Goal: Information Seeking & Learning: Check status

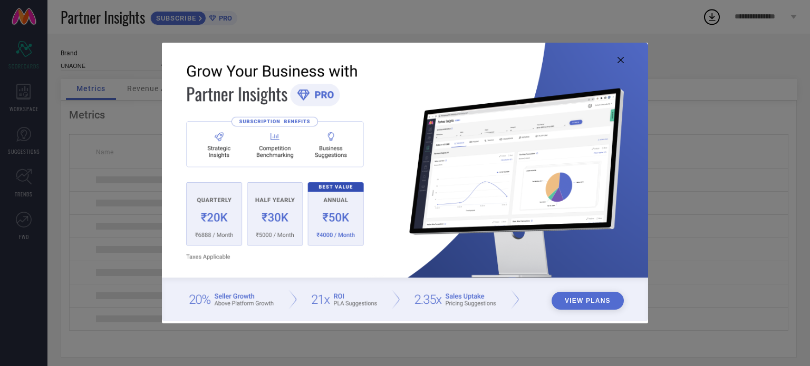
click at [621, 59] on icon at bounding box center [620, 60] width 6 height 6
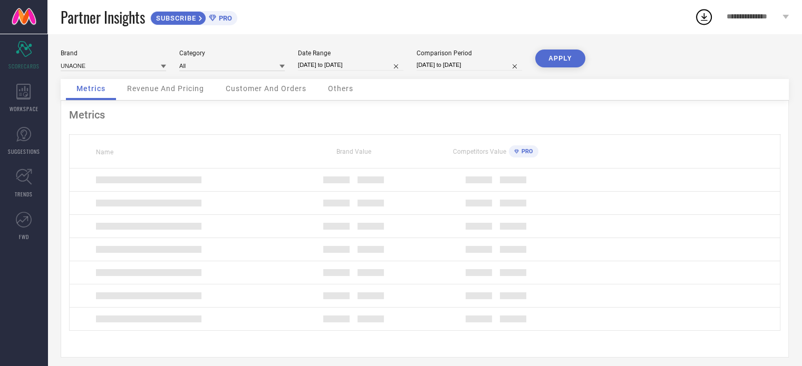
select select "7"
select select "2025"
select select "8"
select select "2025"
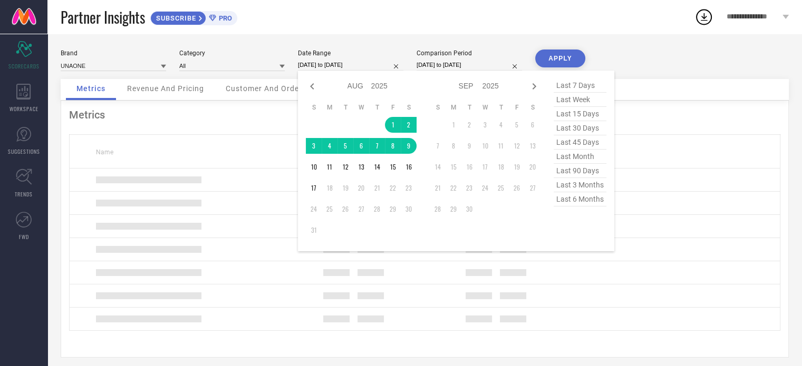
click at [328, 66] on input "[DATE] to [DATE]" at bounding box center [350, 65] width 105 height 11
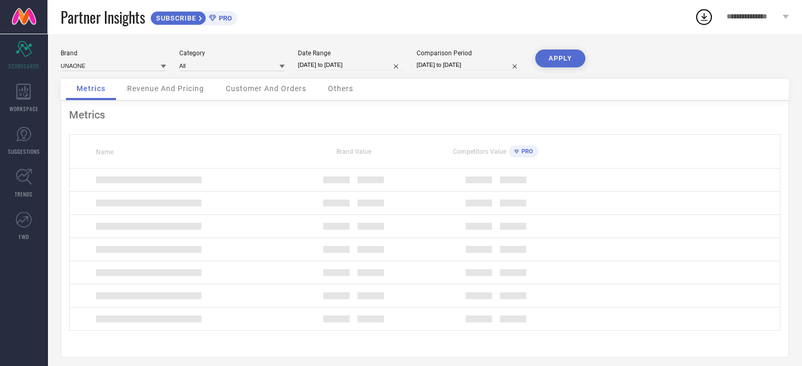
click at [554, 60] on button "APPLY" at bounding box center [560, 59] width 50 height 18
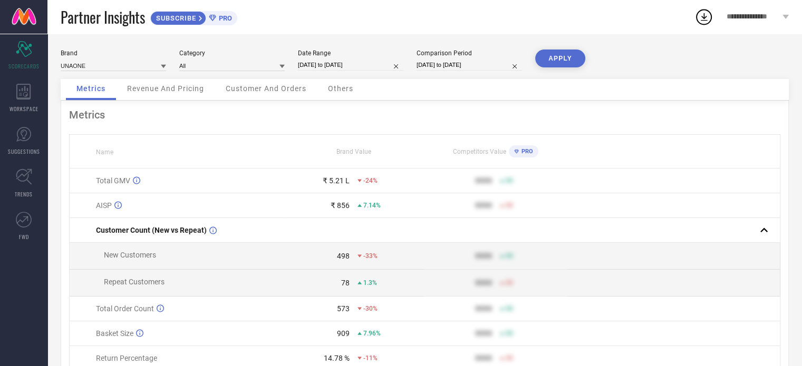
select select "7"
select select "2025"
select select "8"
select select "2025"
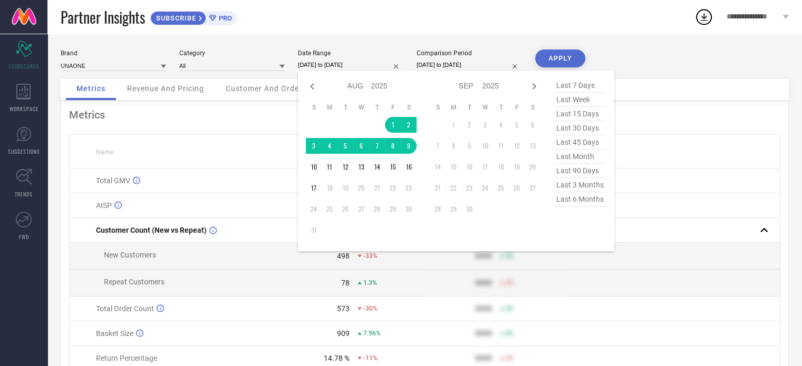
click at [344, 66] on input "[DATE] to [DATE]" at bounding box center [350, 65] width 105 height 11
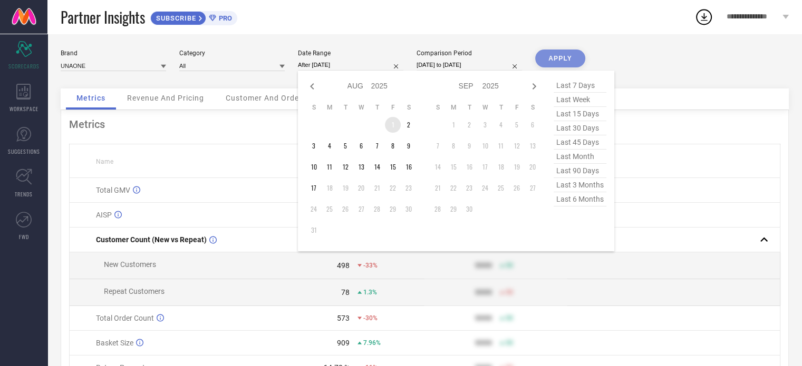
click at [396, 121] on td "1" at bounding box center [393, 125] width 16 height 16
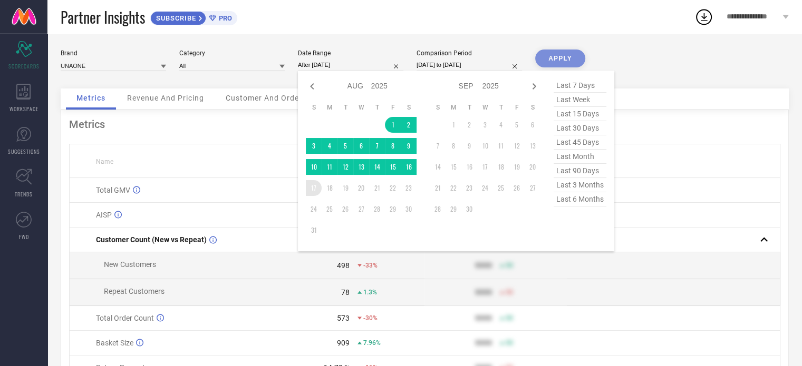
type input "[DATE] to [DATE]"
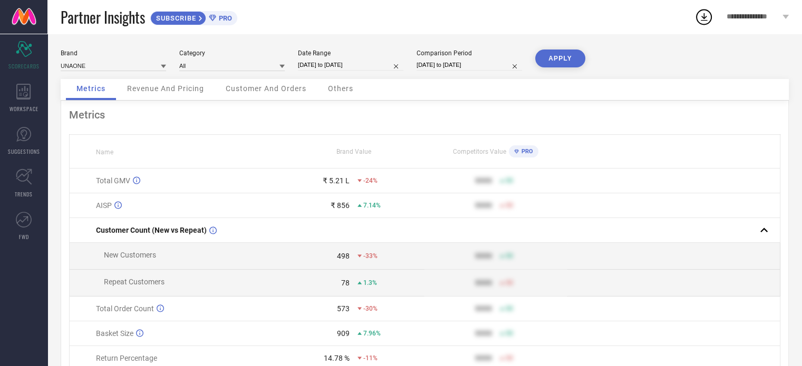
select select "5"
select select "2024"
select select "6"
select select "2024"
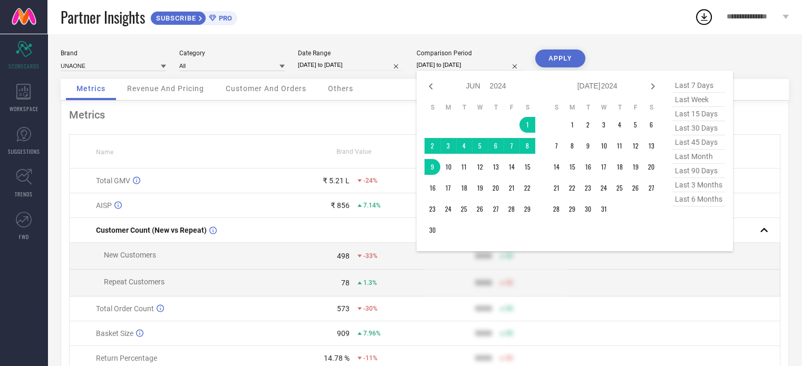
click at [456, 62] on input "[DATE] to [DATE]" at bounding box center [468, 65] width 105 height 11
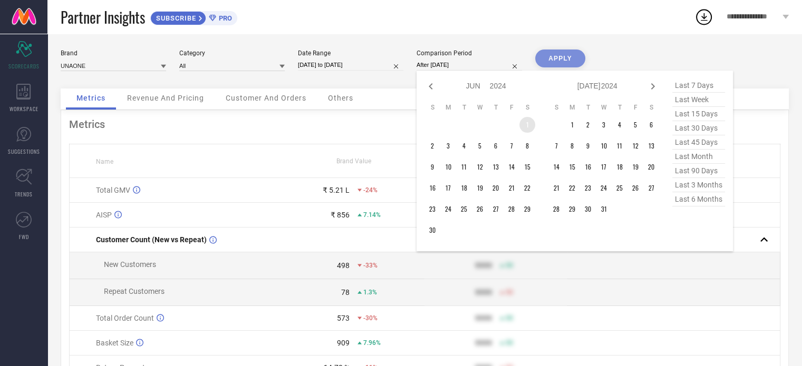
click at [528, 124] on td "1" at bounding box center [527, 125] width 16 height 16
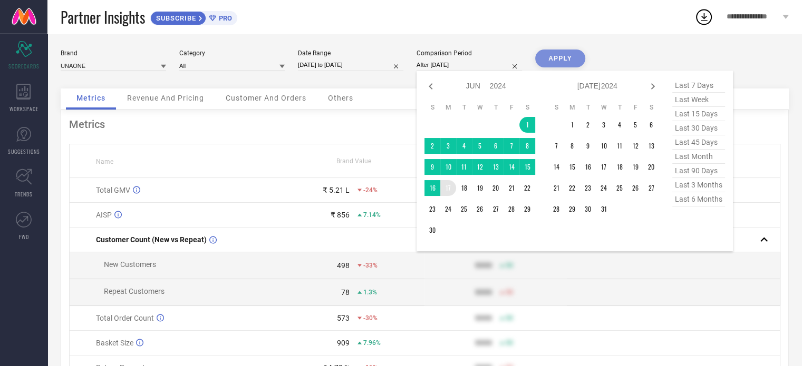
type input "[DATE] to [DATE]"
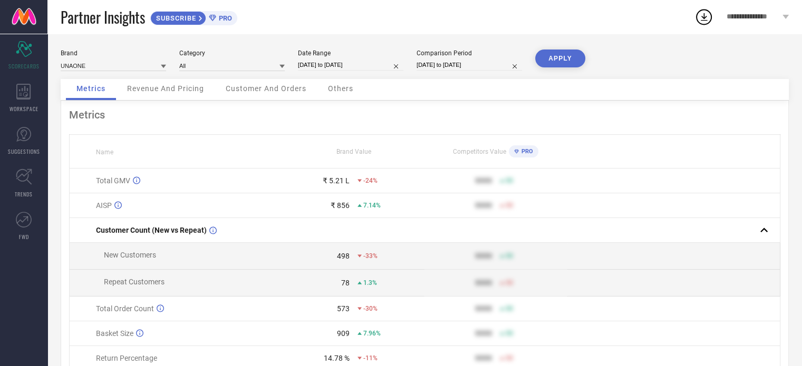
click at [550, 66] on button "APPLY" at bounding box center [560, 59] width 50 height 18
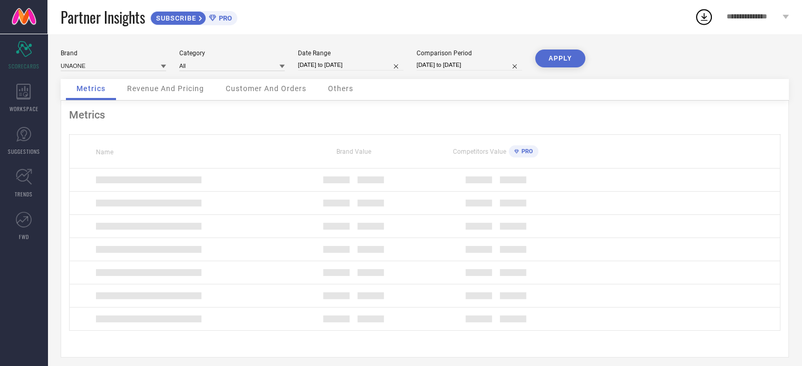
drag, startPoint x: 550, startPoint y: 66, endPoint x: 601, endPoint y: 23, distance: 66.6
click at [601, 23] on div "**********" at bounding box center [401, 187] width 802 height 374
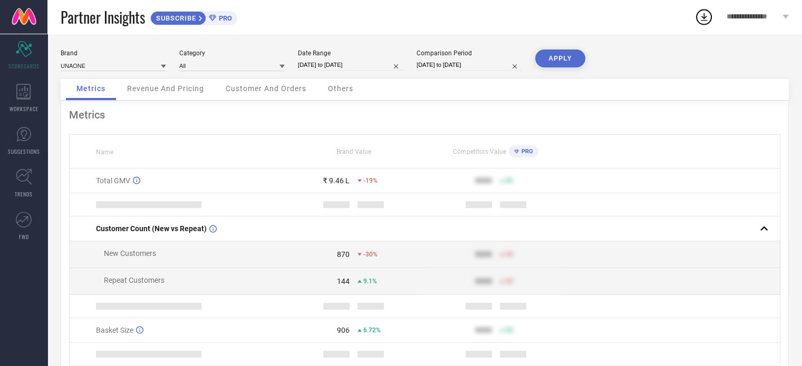
select select "5"
select select "2024"
select select "6"
select select "2024"
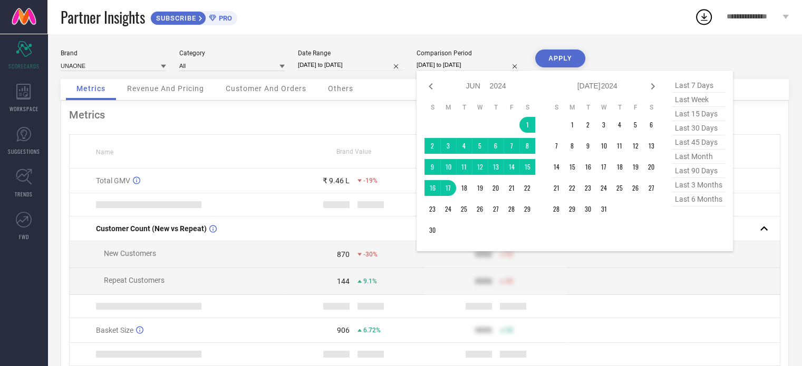
type input "After [DATE]"
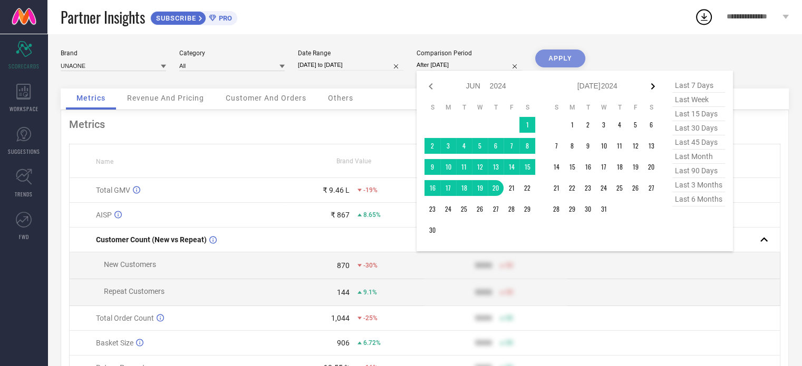
click at [651, 87] on icon at bounding box center [652, 86] width 13 height 13
select select "6"
select select "2024"
select select "7"
select select "2024"
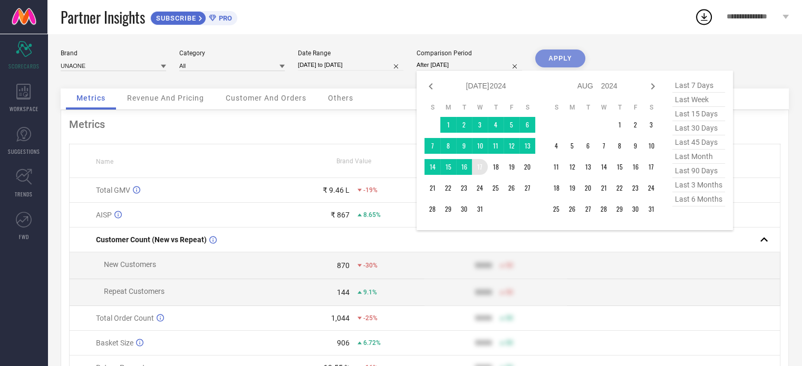
type input "[DATE] to [DATE]"
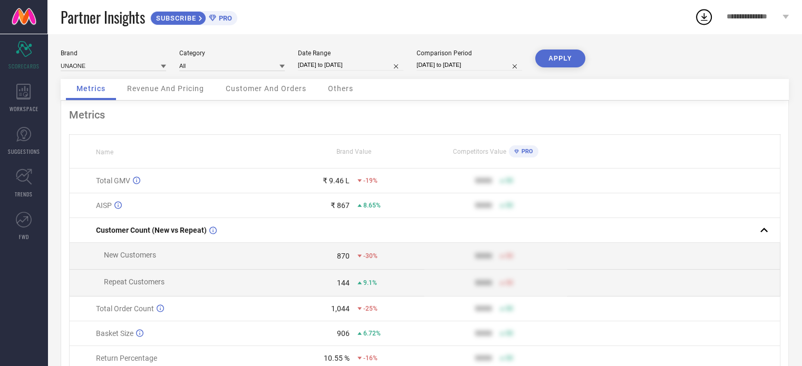
click at [560, 87] on div "Metrics Revenue And Pricing Customer And Orders Others" at bounding box center [425, 90] width 728 height 22
click at [565, 57] on button "APPLY" at bounding box center [560, 59] width 50 height 18
click at [543, 102] on div "Metrics Name Brand Value Competitors Value PRO Total GMV ₹ 9.46 L -45% 9999 50 …" at bounding box center [425, 262] width 728 height 322
select select "5"
select select "2024"
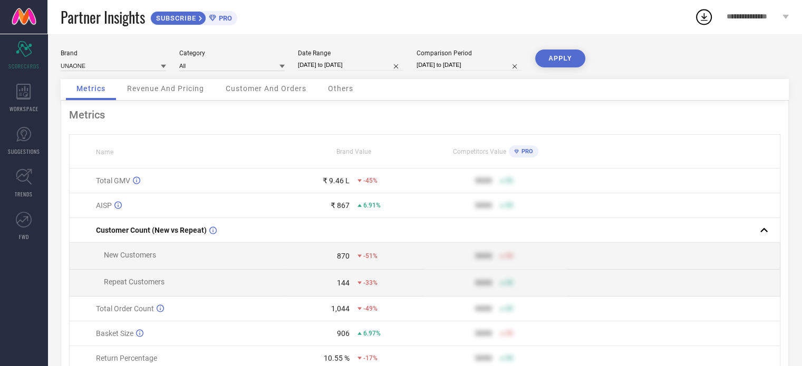
select select "6"
select select "2024"
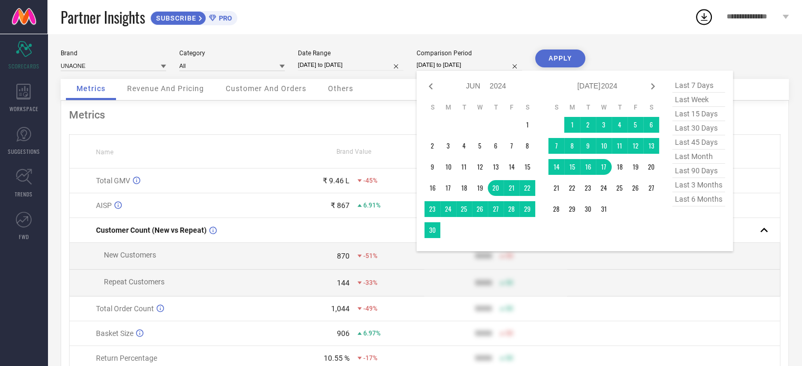
click at [480, 65] on input "[DATE] to [DATE]" at bounding box center [468, 65] width 105 height 11
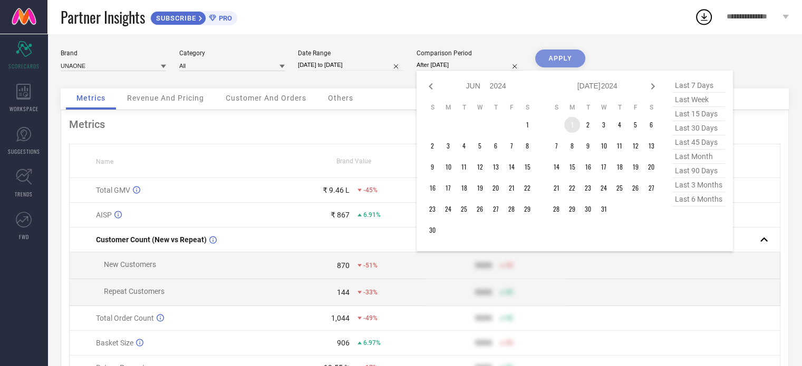
click at [571, 125] on td "1" at bounding box center [572, 125] width 16 height 16
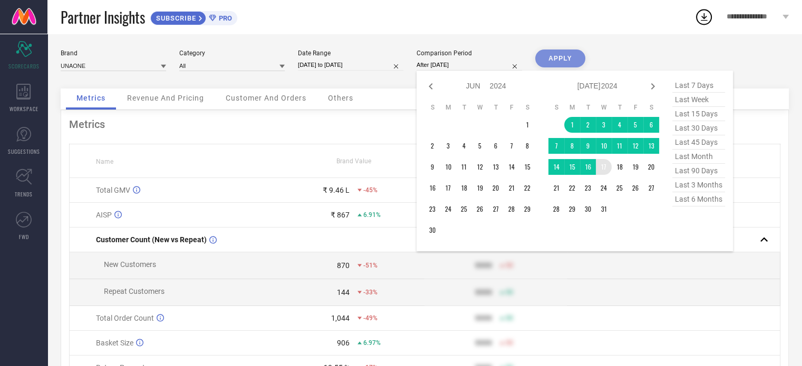
type input "[DATE] to [DATE]"
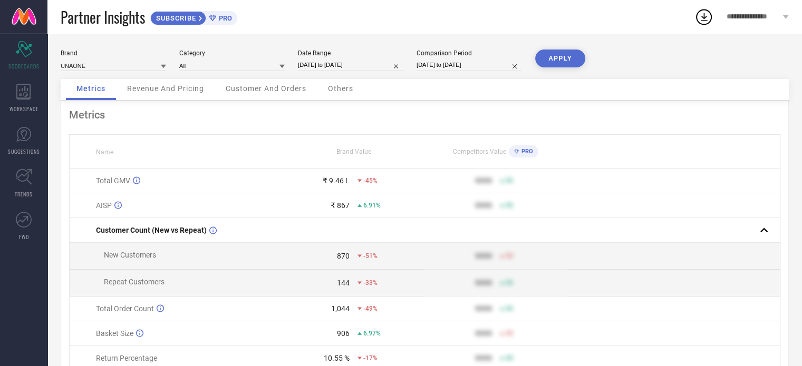
click at [572, 61] on button "APPLY" at bounding box center [560, 59] width 50 height 18
select select "7"
select select "2025"
select select "8"
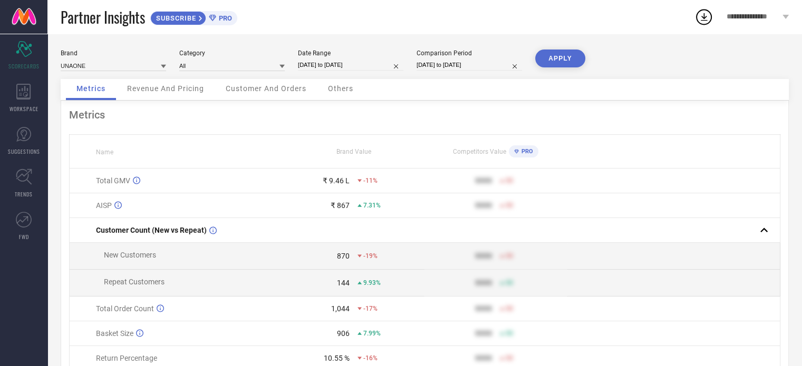
select select "2025"
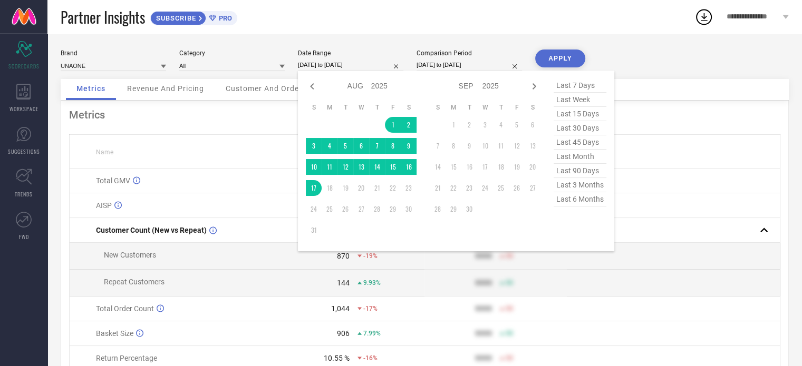
click at [366, 70] on input "[DATE] to [DATE]" at bounding box center [350, 65] width 105 height 11
click at [308, 82] on icon at bounding box center [312, 86] width 13 height 13
select select "6"
select select "2025"
select select "7"
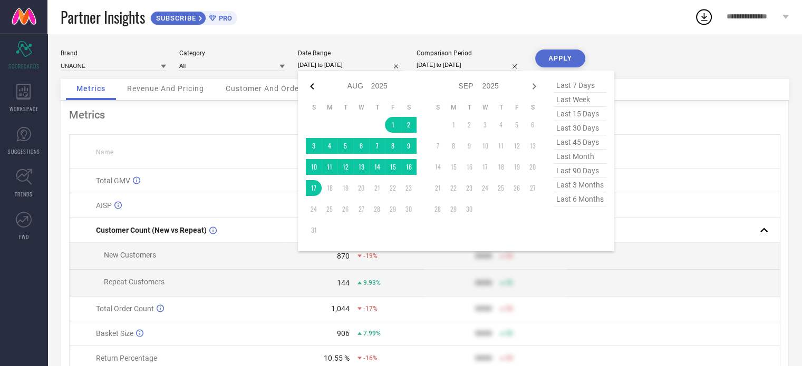
select select "2025"
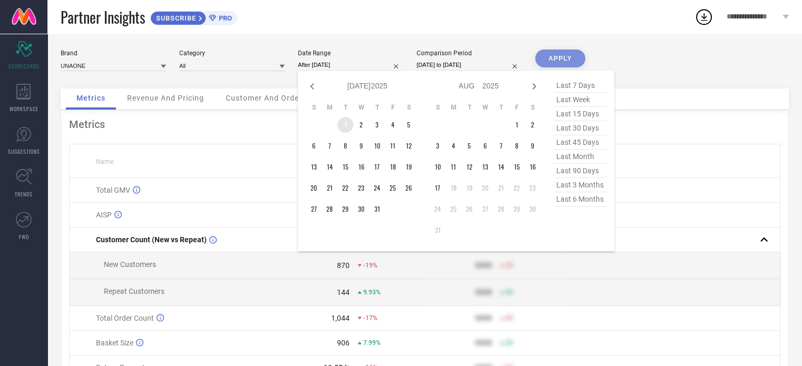
click at [345, 125] on td "1" at bounding box center [345, 125] width 16 height 16
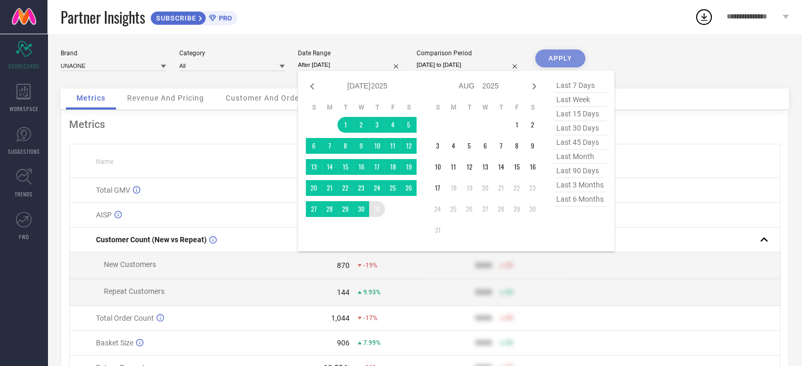
type input "[DATE] to [DATE]"
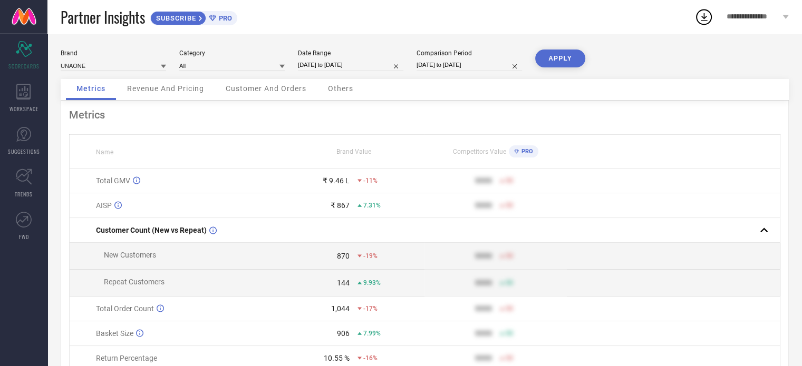
select select "6"
select select "2024"
select select "7"
select select "2024"
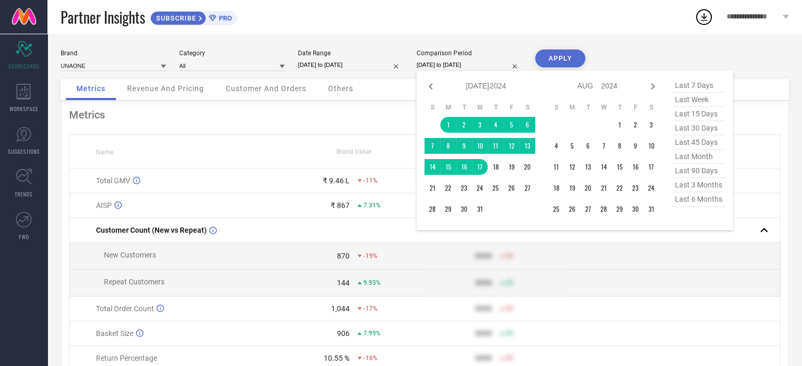
click at [458, 70] on input "[DATE] to [DATE]" at bounding box center [468, 65] width 105 height 11
click at [433, 90] on icon at bounding box center [430, 86] width 13 height 13
select select "5"
select select "2024"
select select "6"
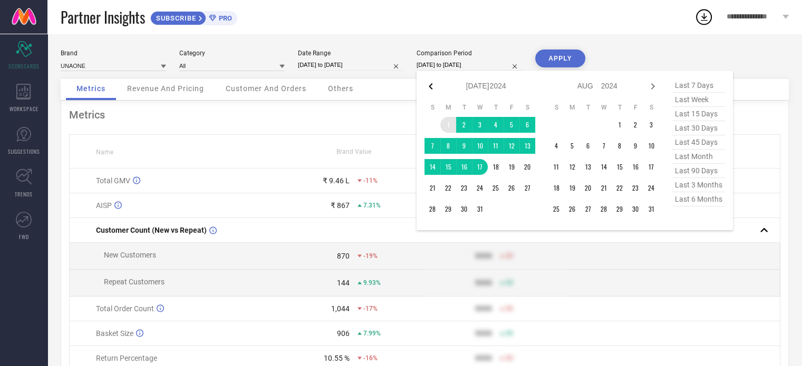
select select "2024"
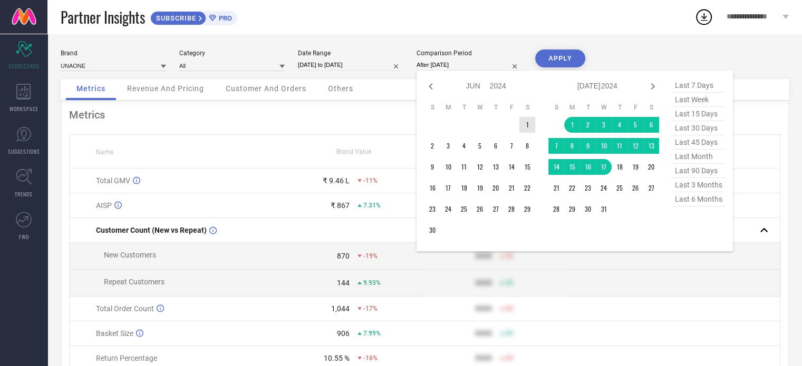
click at [526, 132] on td "1" at bounding box center [527, 125] width 16 height 16
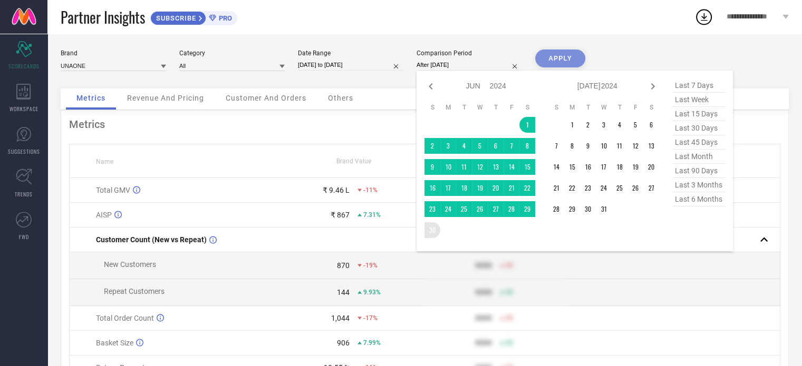
type input "[DATE] to [DATE]"
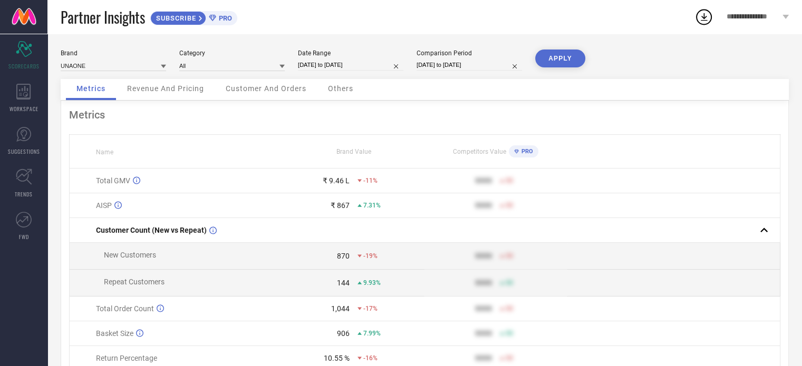
click at [565, 57] on button "APPLY" at bounding box center [560, 59] width 50 height 18
select select "6"
select select "2025"
select select "7"
select select "2025"
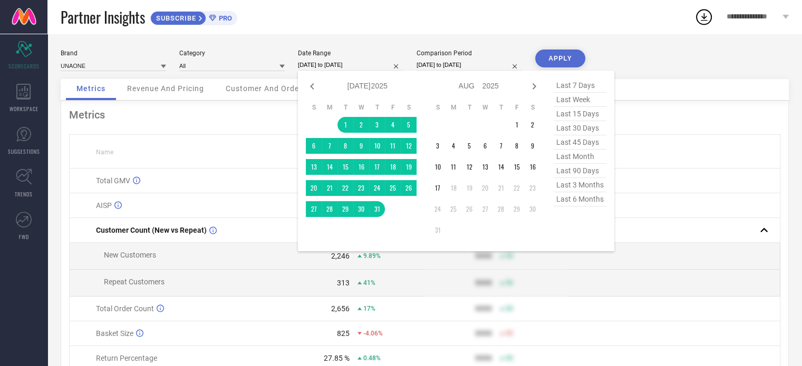
click at [348, 67] on input "[DATE] to [DATE]" at bounding box center [350, 65] width 105 height 11
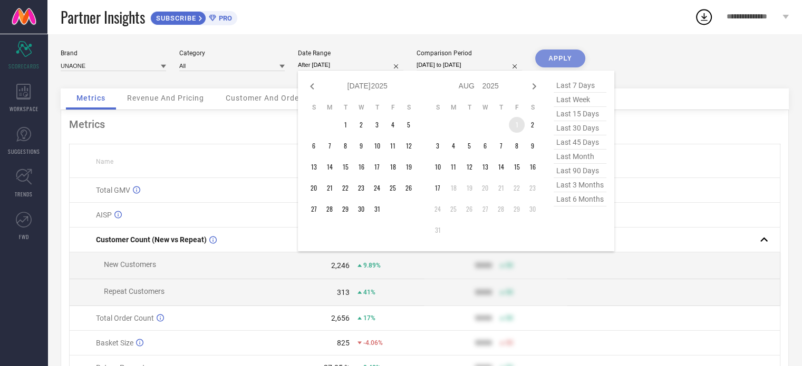
click at [517, 127] on td "1" at bounding box center [517, 125] width 16 height 16
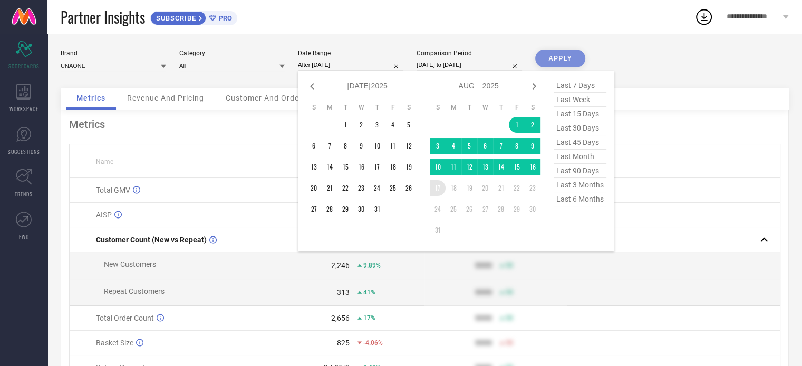
type input "[DATE] to [DATE]"
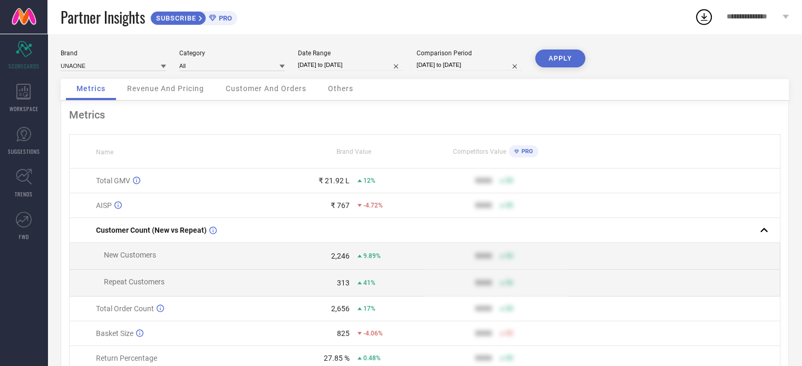
select select "5"
select select "2024"
select select "6"
select select "2024"
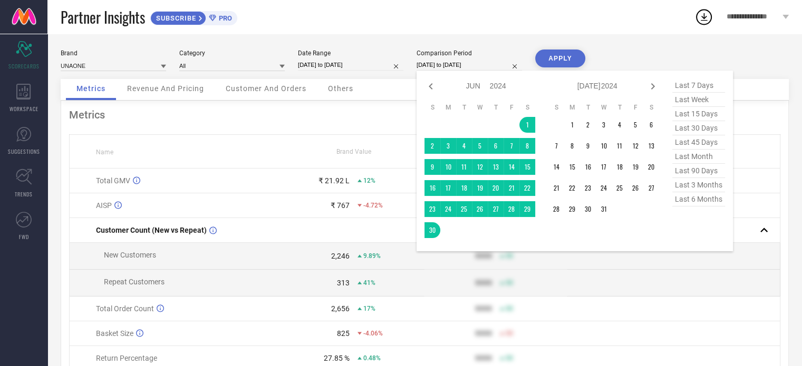
click at [444, 68] on input "[DATE] to [DATE]" at bounding box center [468, 65] width 105 height 11
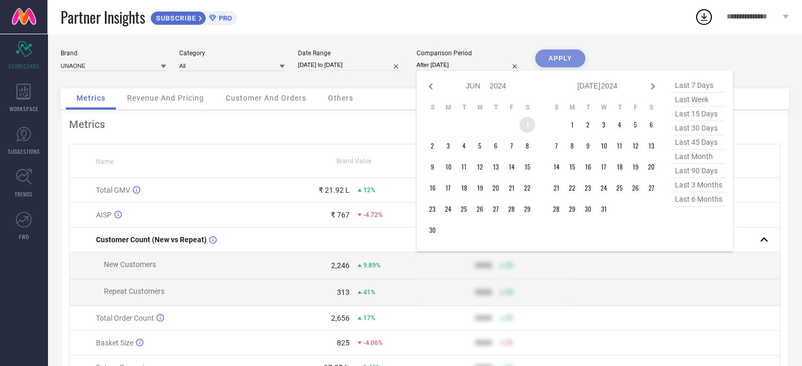
click at [532, 126] on td "1" at bounding box center [527, 125] width 16 height 16
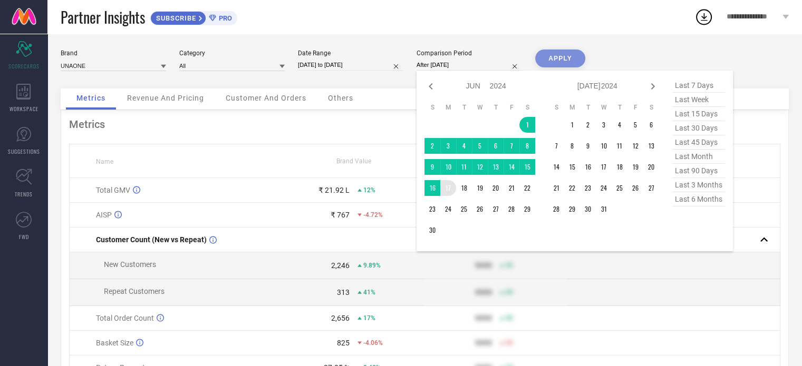
type input "[DATE] to [DATE]"
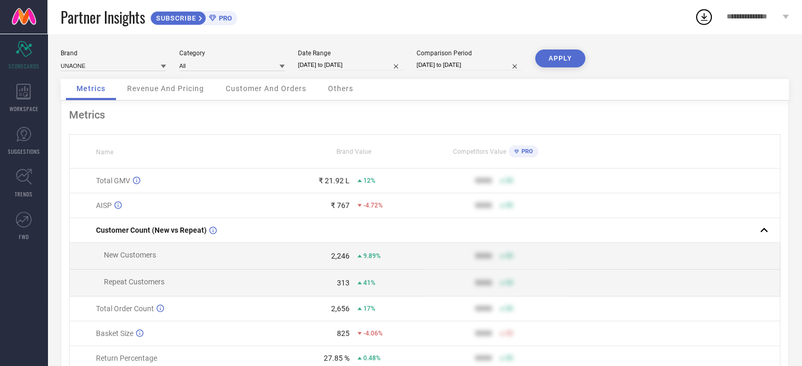
click at [553, 56] on button "APPLY" at bounding box center [560, 59] width 50 height 18
click at [532, 97] on div "Metrics Revenue And Pricing Customer And Orders Others" at bounding box center [425, 90] width 728 height 22
click at [324, 34] on div "Brand UNAONE Category All Date Range [DATE] to [DATE] Comparison Period [DATE] …" at bounding box center [424, 236] width 754 height 405
click at [556, 62] on button "APPLY" at bounding box center [560, 59] width 50 height 18
click at [447, 104] on div "Metrics Name Brand Value Competitors Value PRO Total GMV ₹ 9.46 L -19% 9999 50 …" at bounding box center [425, 262] width 728 height 322
